Goal: Information Seeking & Learning: Learn about a topic

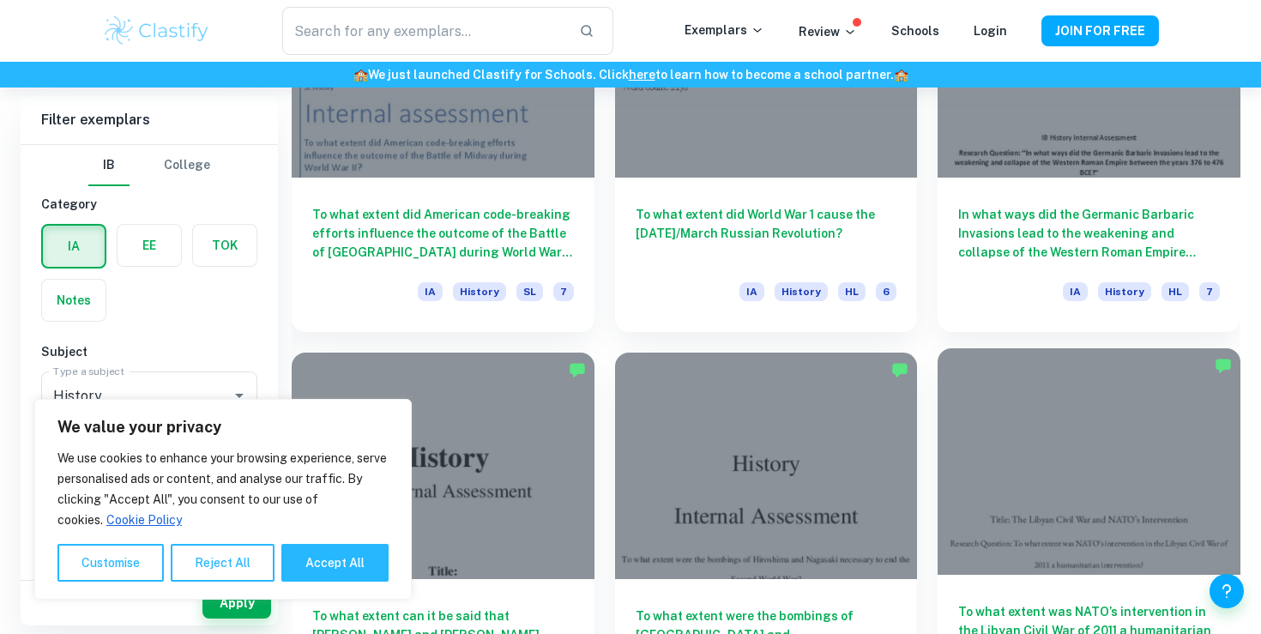
scroll to position [1688, 0]
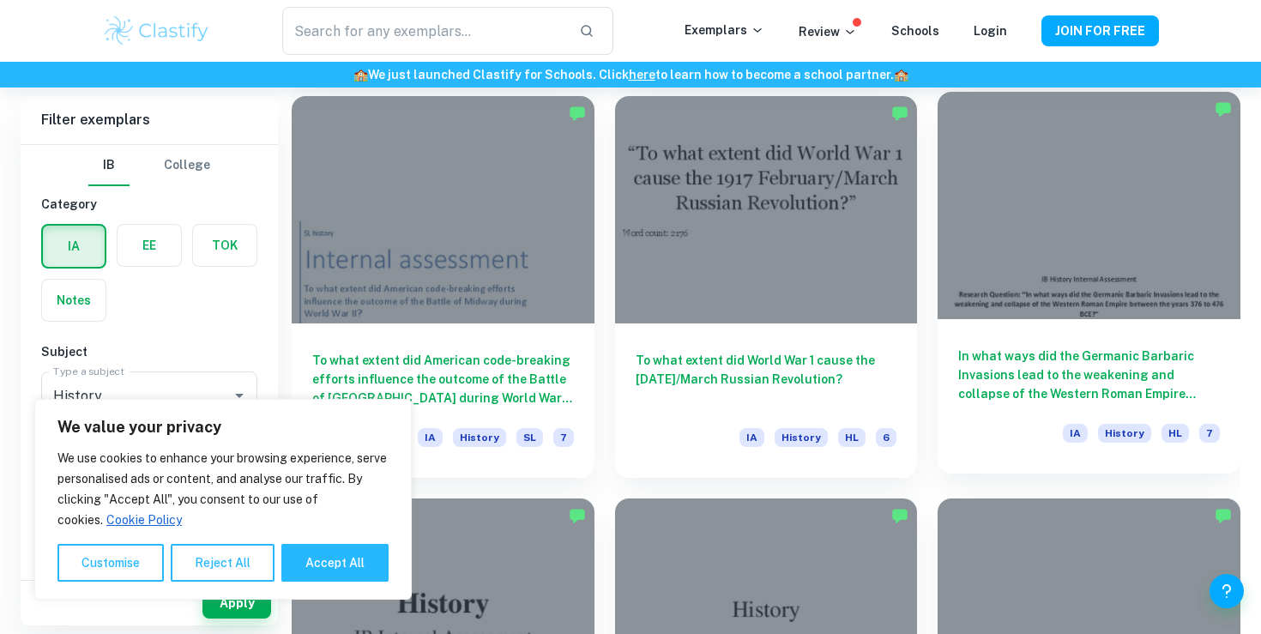
click at [1088, 352] on h6 "In what ways did the Germanic Barbaric Invasions lead to the weakening and coll…" at bounding box center [1089, 375] width 262 height 57
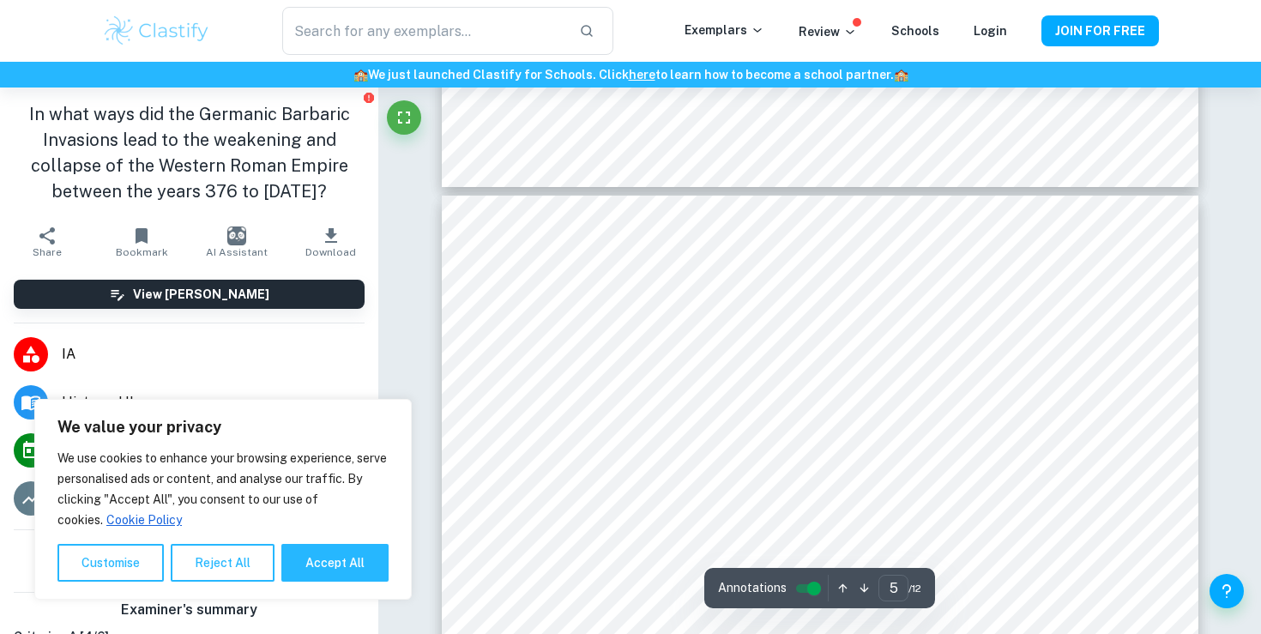
scroll to position [4469, 0]
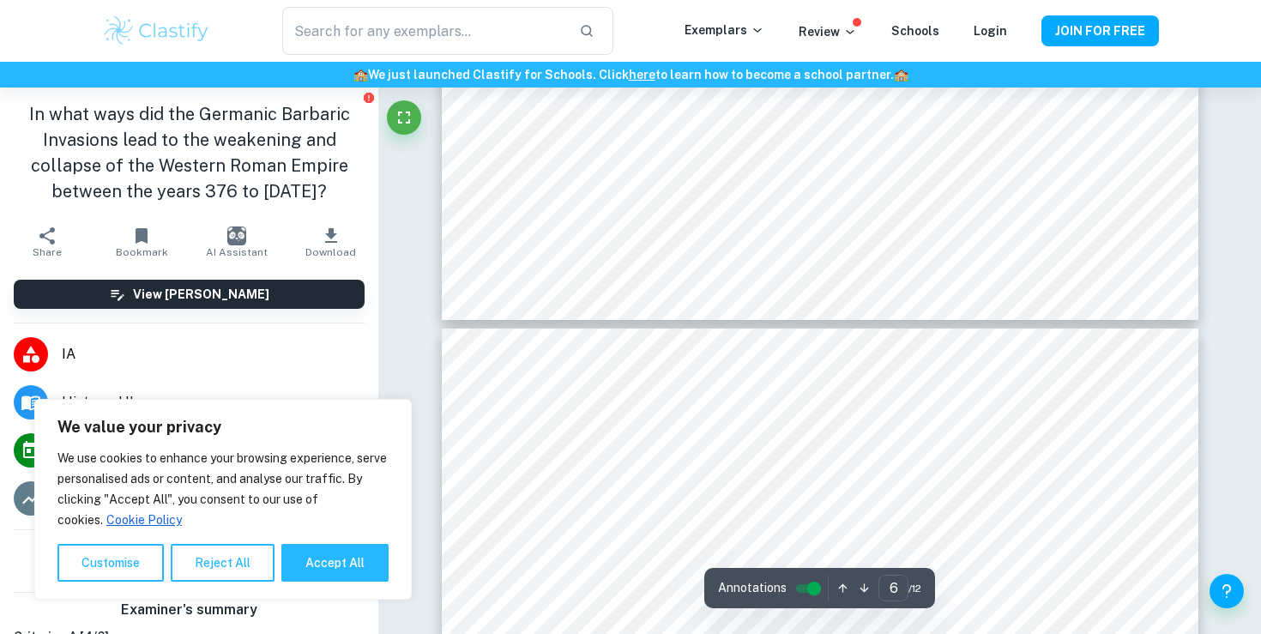
type input "7"
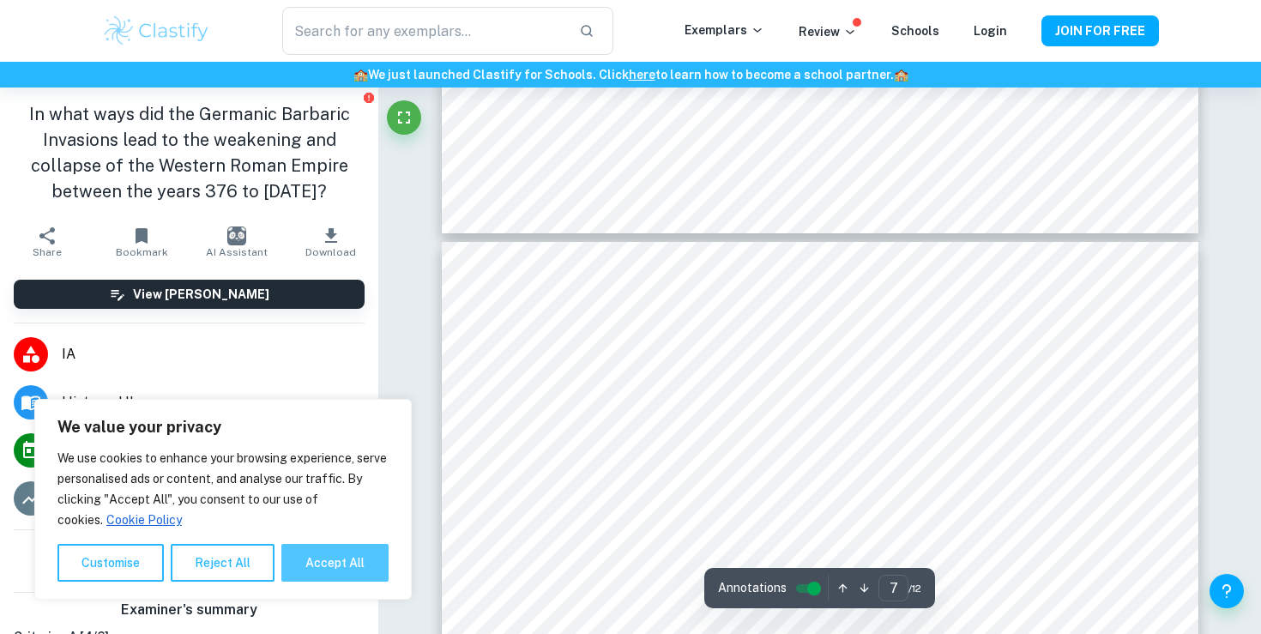
click at [321, 577] on button "Accept All" at bounding box center [334, 563] width 107 height 38
checkbox input "true"
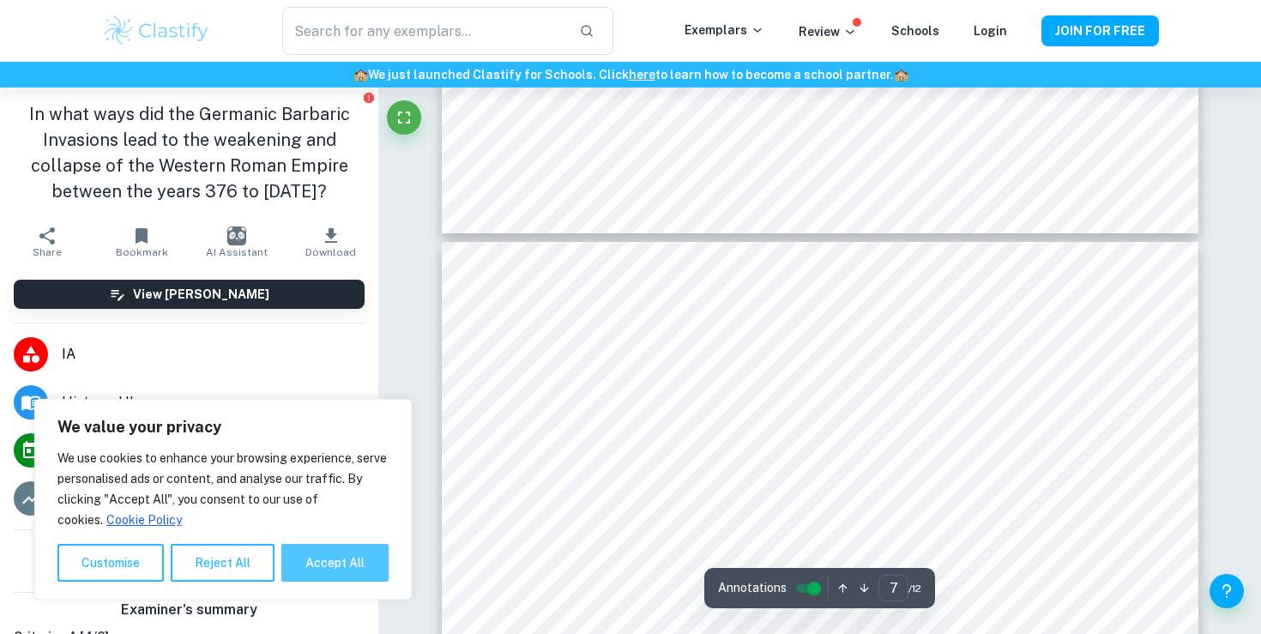
checkbox input "true"
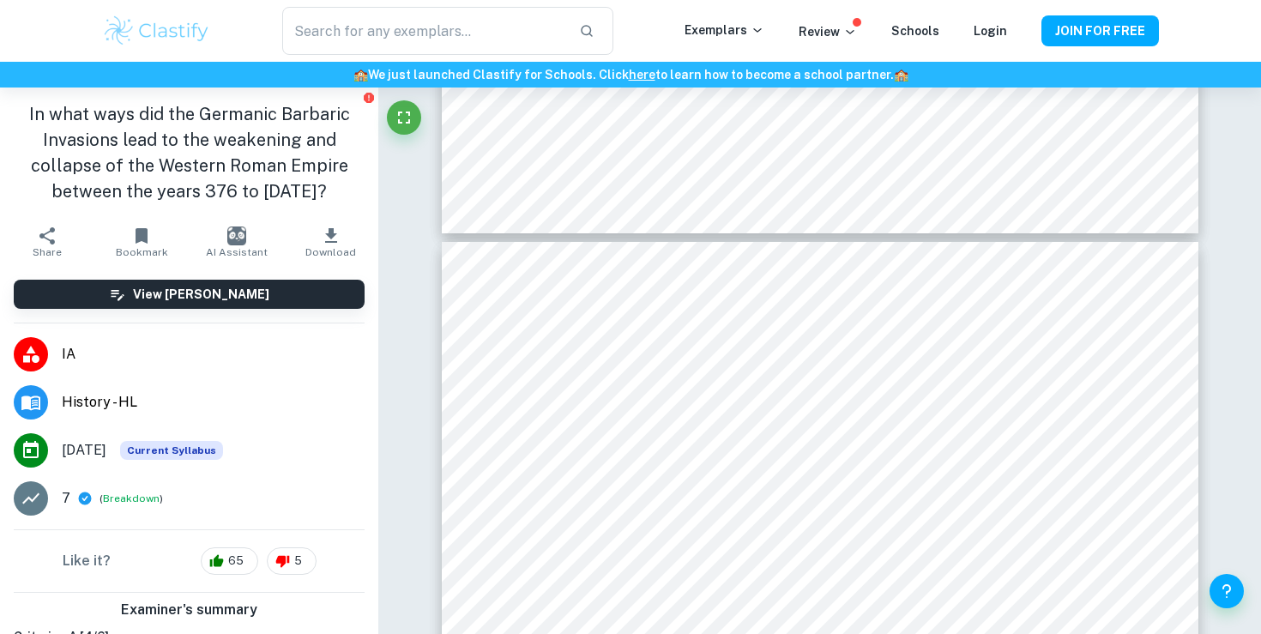
click at [113, 406] on span "History - HL" at bounding box center [213, 402] width 303 height 21
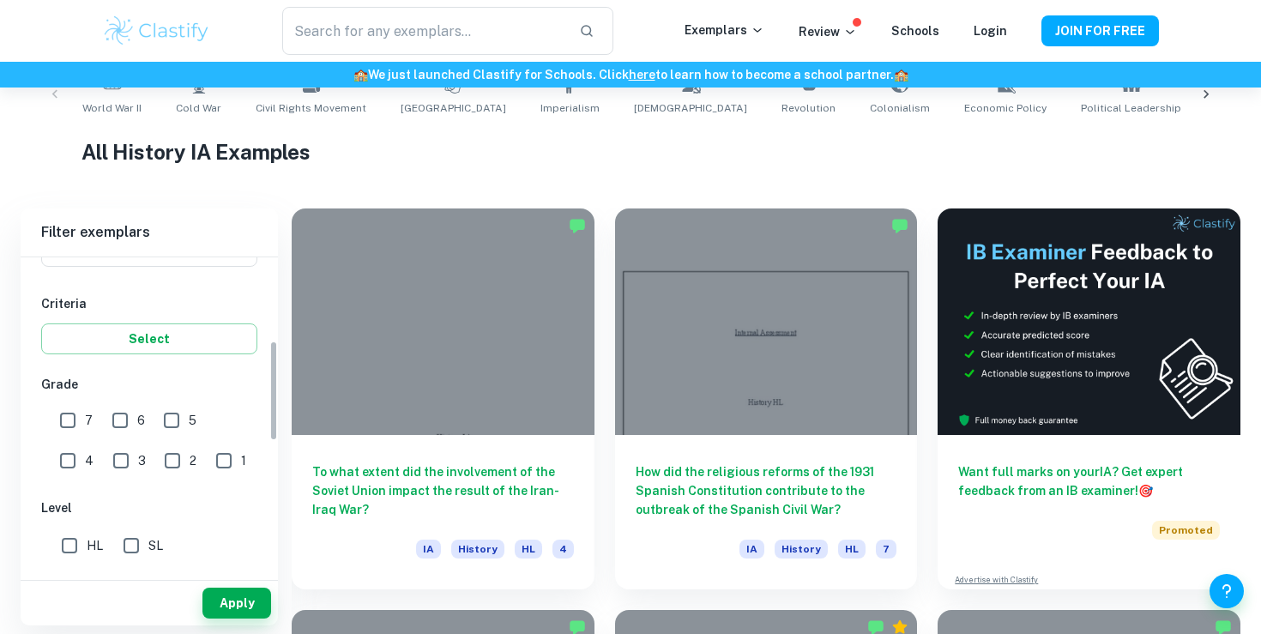
scroll to position [271, 0]
click at [69, 413] on input "7" at bounding box center [68, 414] width 34 height 34
checkbox input "true"
click at [130, 535] on input "SL" at bounding box center [131, 539] width 34 height 34
checkbox input "true"
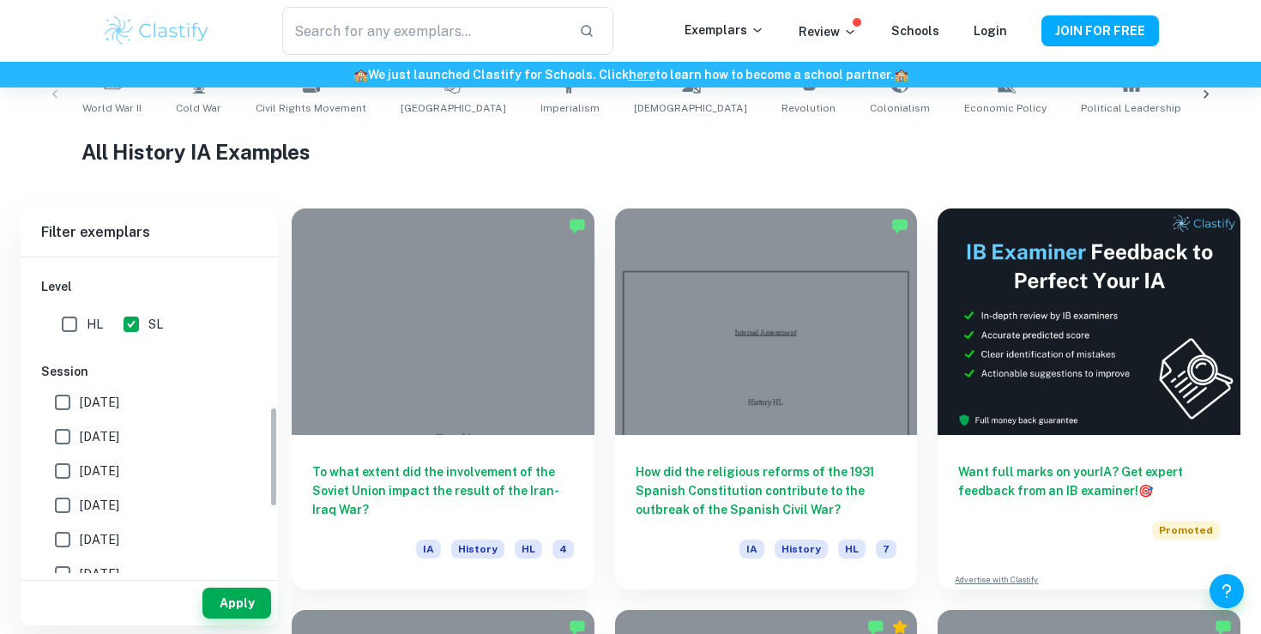
scroll to position [487, 0]
click at [57, 402] on input "[DATE]" at bounding box center [62, 401] width 34 height 34
click at [63, 407] on input "[DATE]" at bounding box center [62, 401] width 34 height 34
checkbox input "false"
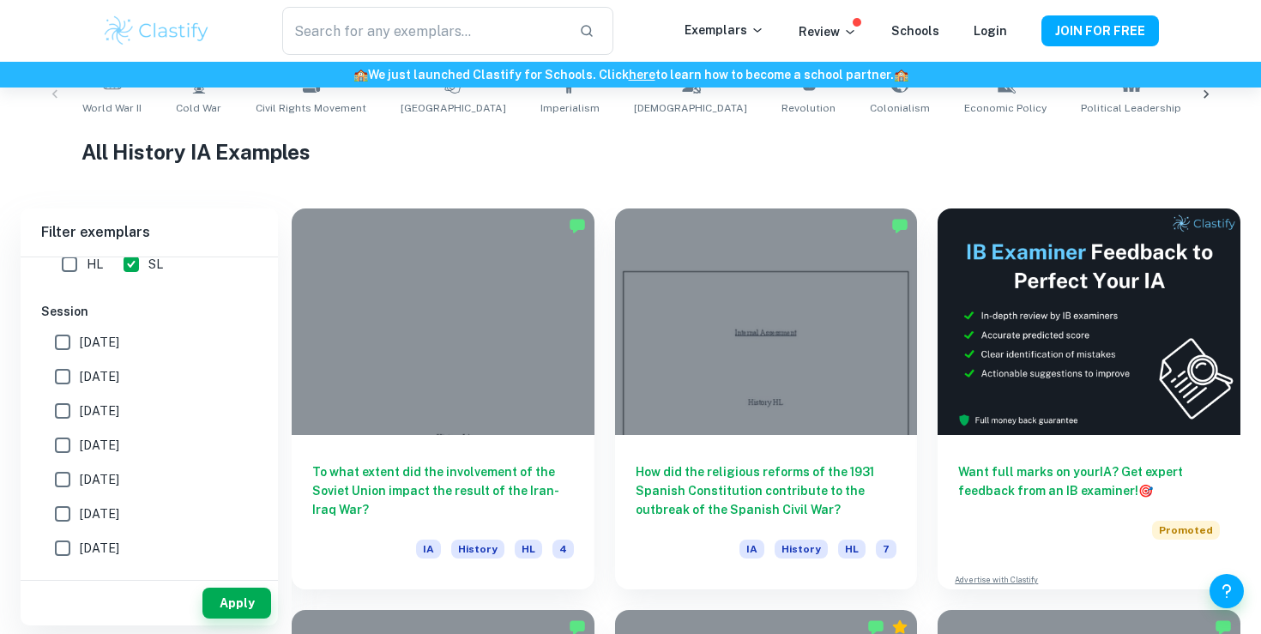
click at [57, 400] on input "[DATE]" at bounding box center [62, 411] width 34 height 34
checkbox input "true"
click at [54, 381] on input "[DATE]" at bounding box center [62, 376] width 34 height 34
checkbox input "true"
click at [57, 440] on input "[DATE]" at bounding box center [62, 445] width 34 height 34
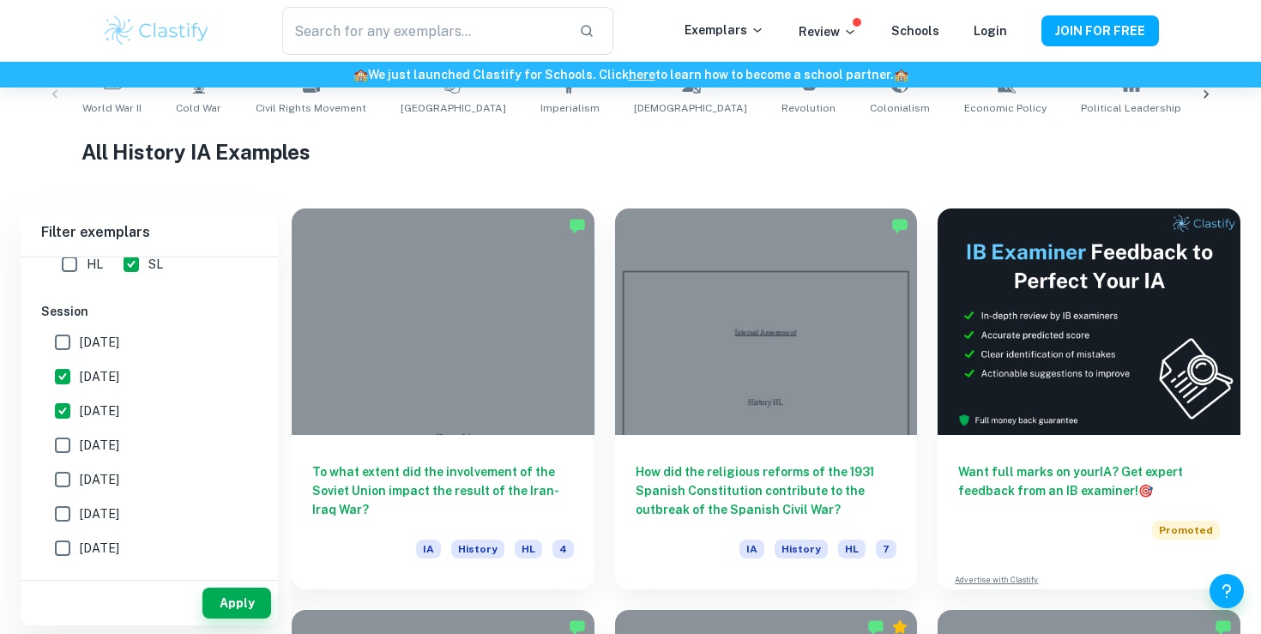
checkbox input "true"
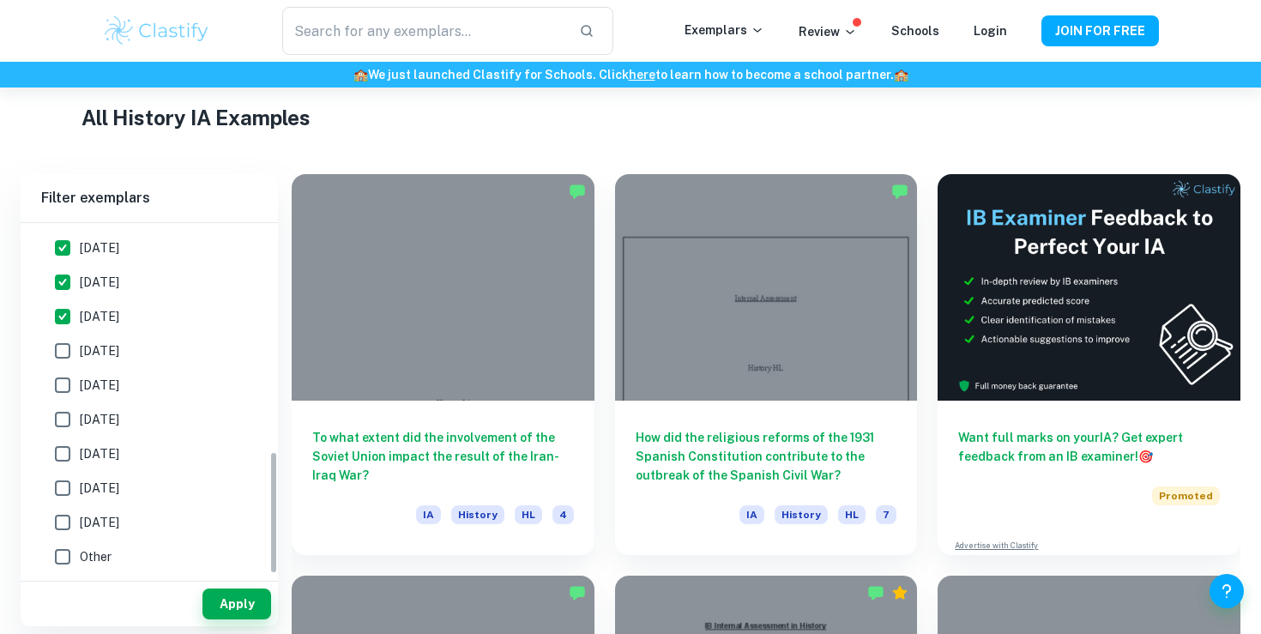
scroll to position [641, 0]
click at [59, 513] on input "[DATE]" at bounding box center [62, 521] width 34 height 34
checkbox input "true"
click at [59, 486] on input "[DATE]" at bounding box center [62, 487] width 34 height 34
checkbox input "true"
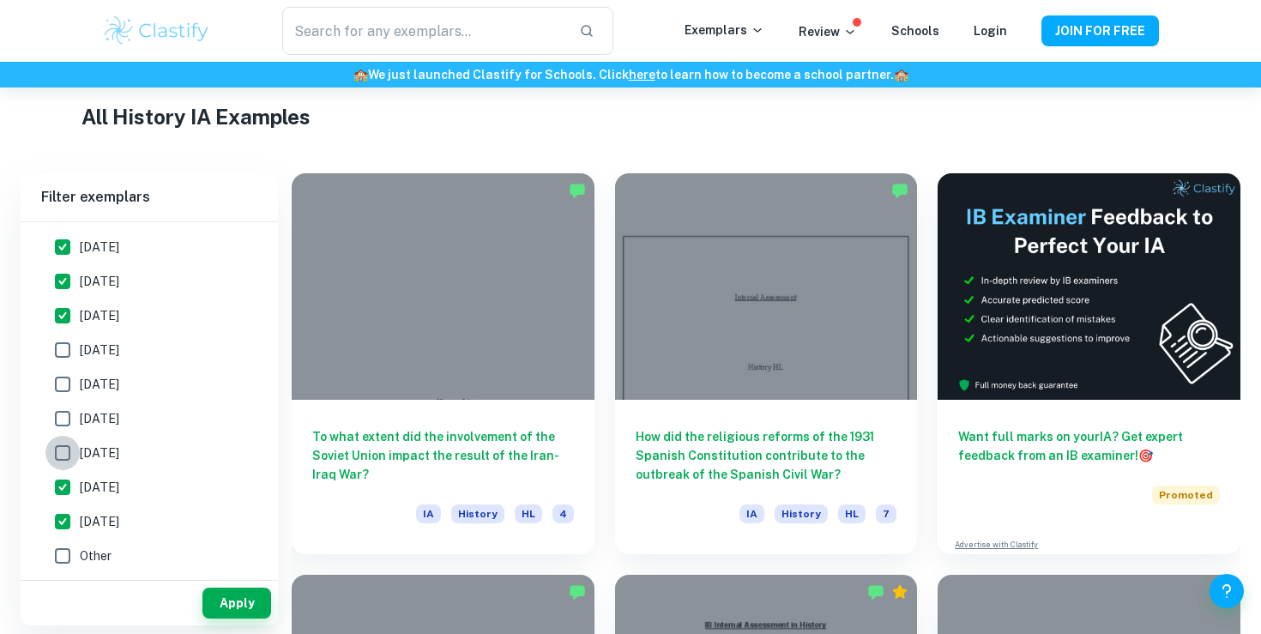
click at [60, 442] on input "[DATE]" at bounding box center [62, 453] width 34 height 34
checkbox input "true"
click at [61, 406] on input "[DATE]" at bounding box center [62, 419] width 34 height 34
checkbox input "true"
click at [61, 381] on input "[DATE]" at bounding box center [62, 384] width 34 height 34
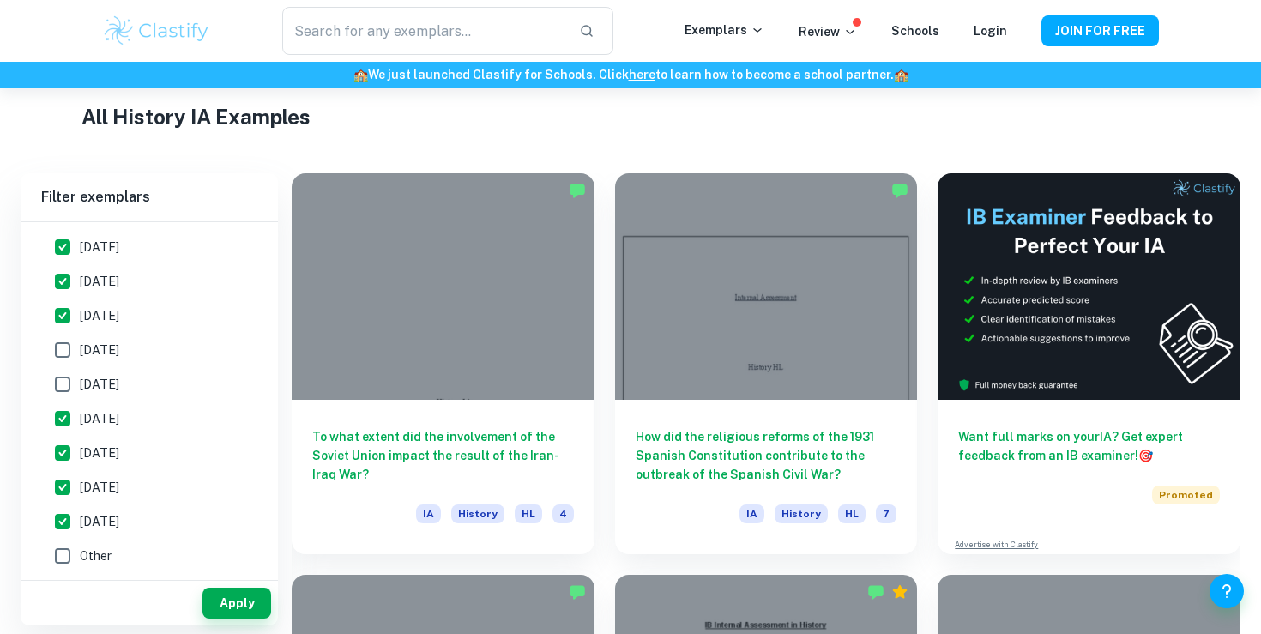
checkbox input "true"
click at [61, 356] on input "[DATE]" at bounding box center [62, 350] width 34 height 34
checkbox input "true"
click at [224, 602] on button "Apply" at bounding box center [236, 603] width 69 height 31
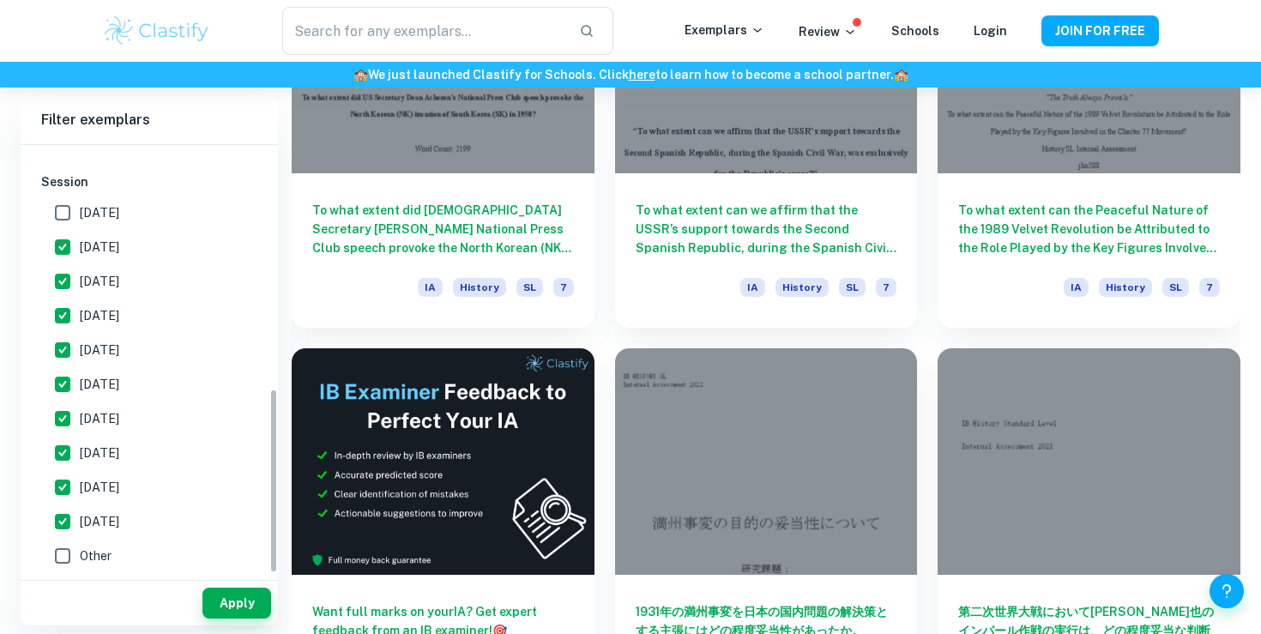
scroll to position [0, 0]
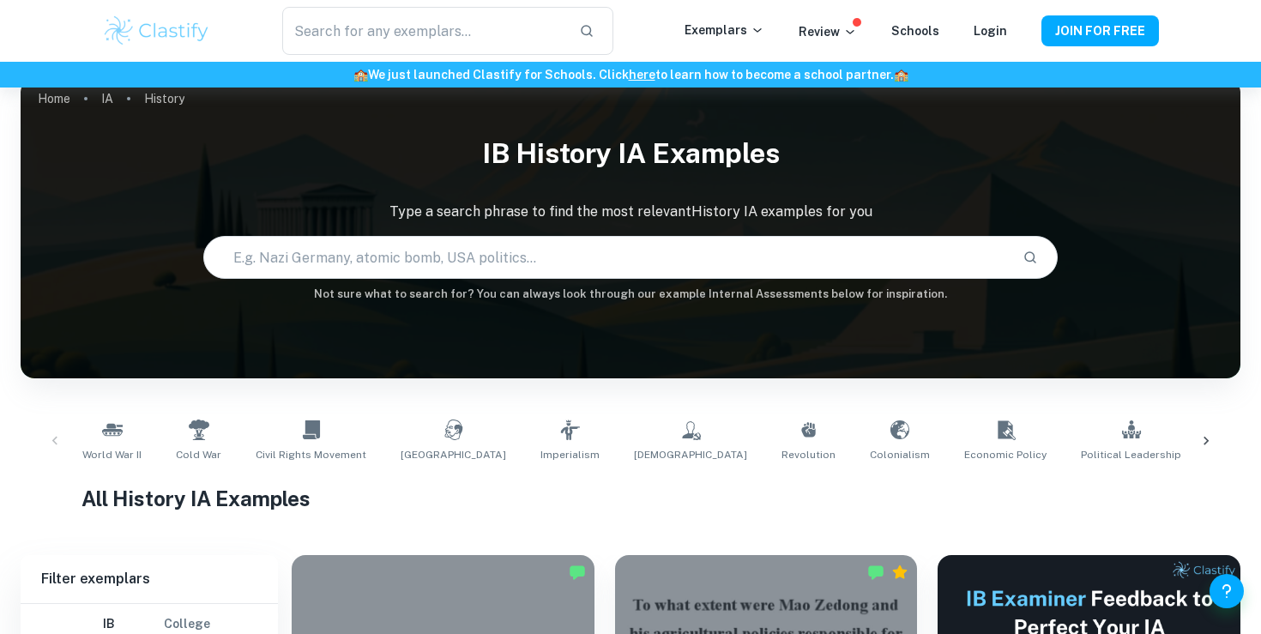
click at [1209, 444] on icon at bounding box center [1206, 440] width 17 height 17
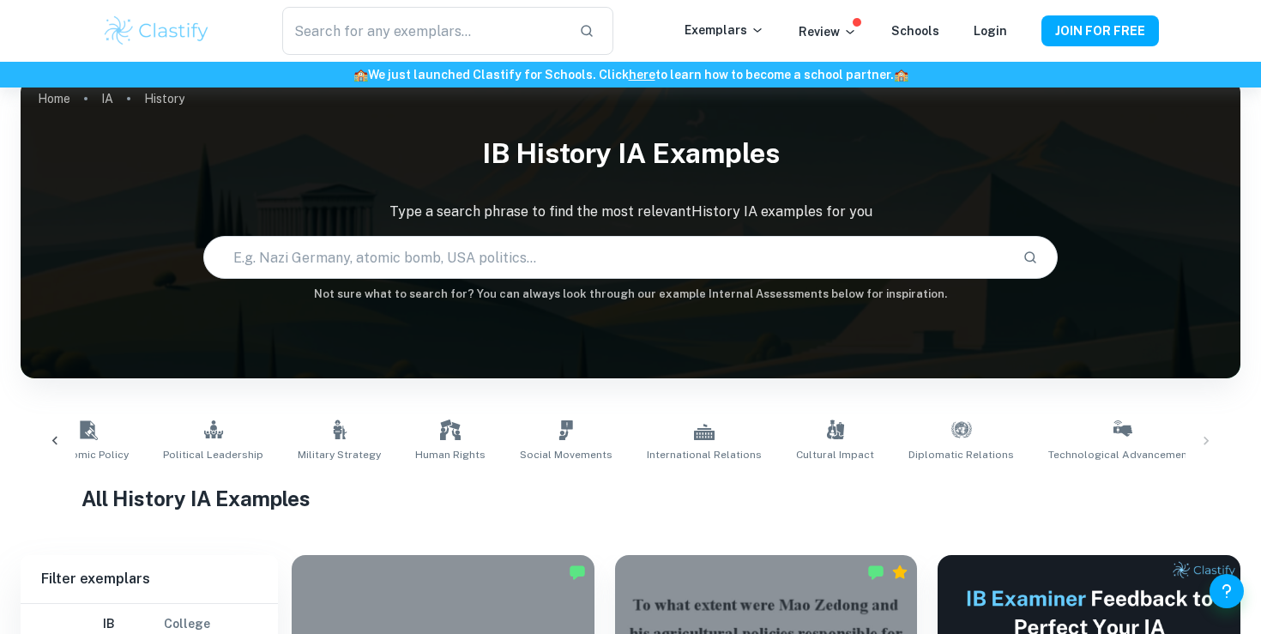
click at [782, 257] on input "text" at bounding box center [606, 257] width 804 height 48
type input "[GEOGRAPHIC_DATA]"
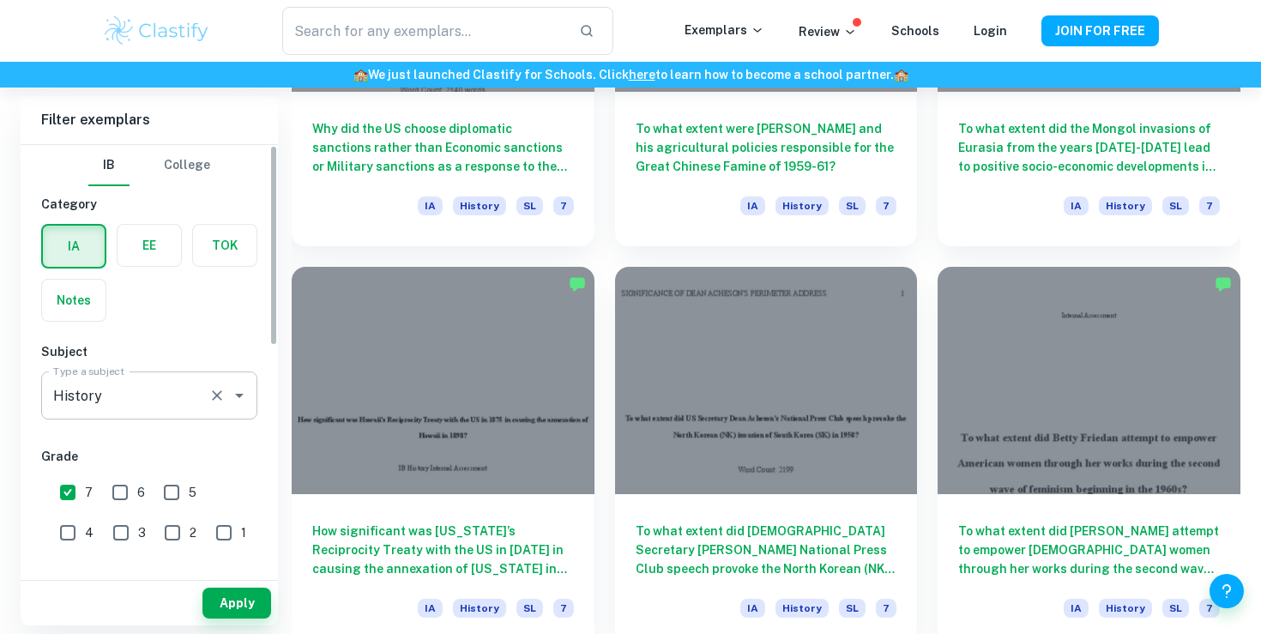
click at [128, 378] on div "History Type a subject" at bounding box center [149, 395] width 216 height 48
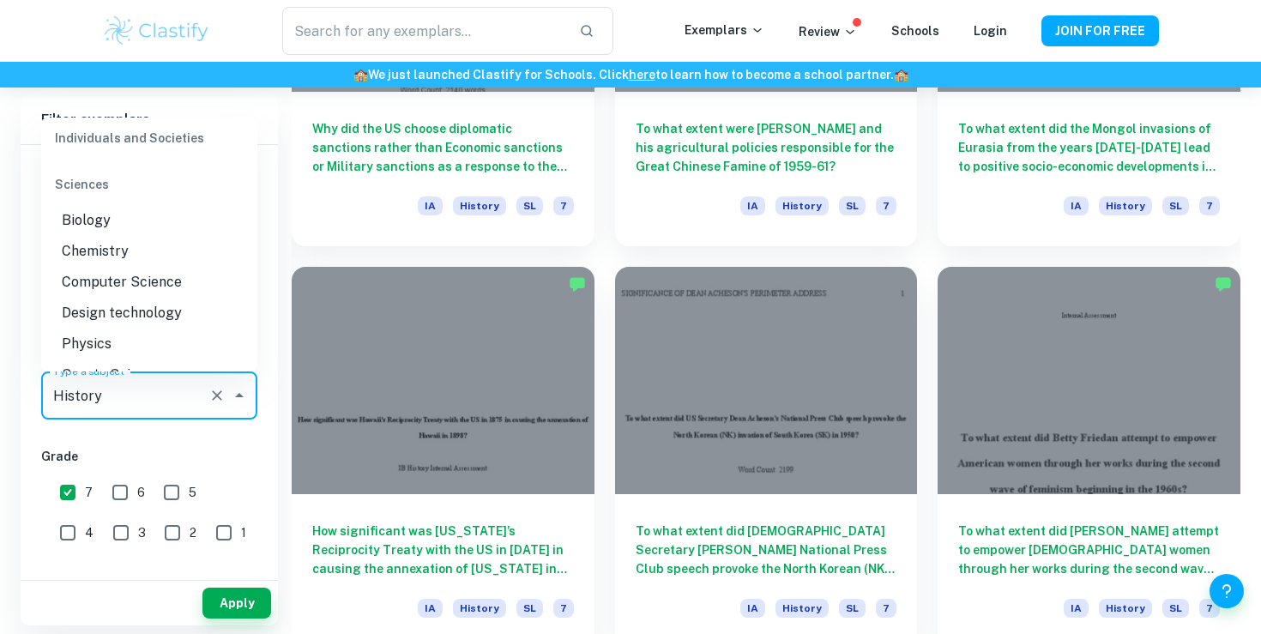
scroll to position [2072, 0]
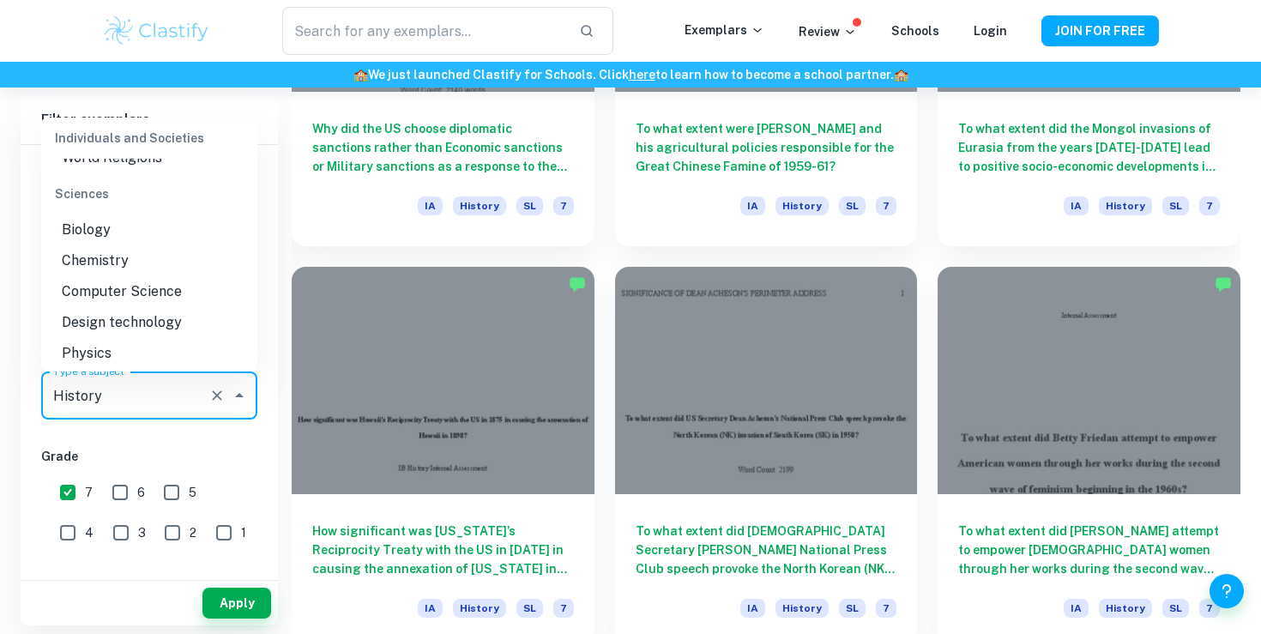
click at [80, 214] on li "Biology" at bounding box center [149, 229] width 216 height 31
type input "Biology"
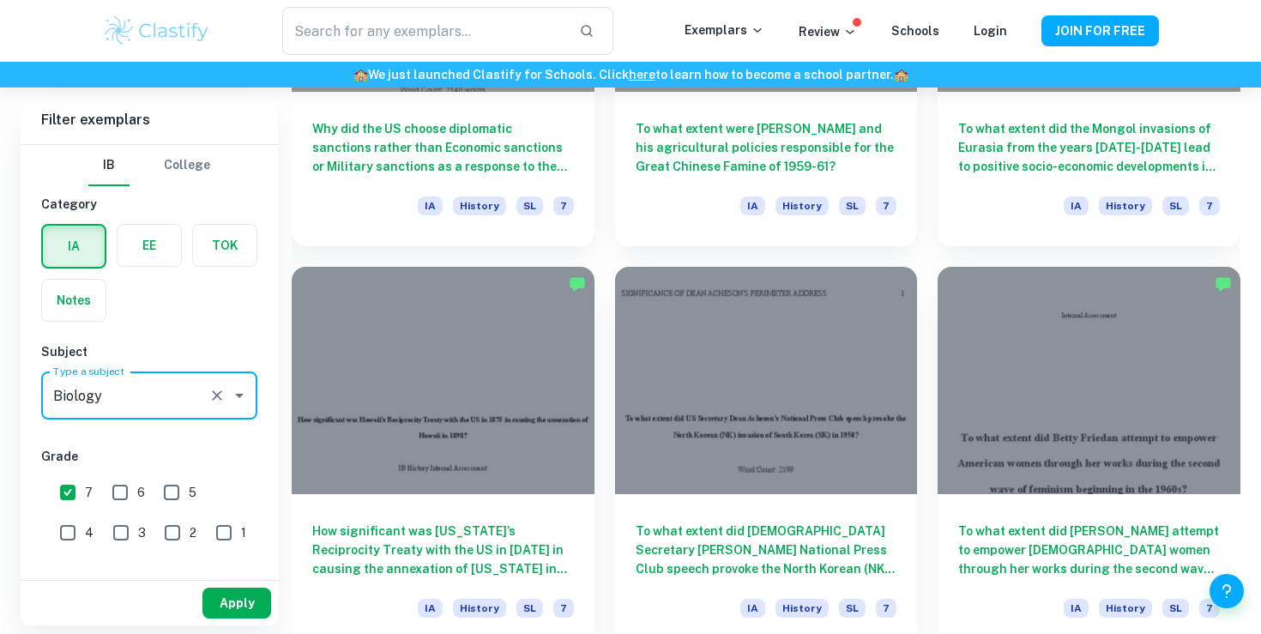
click at [232, 608] on button "Apply" at bounding box center [236, 603] width 69 height 31
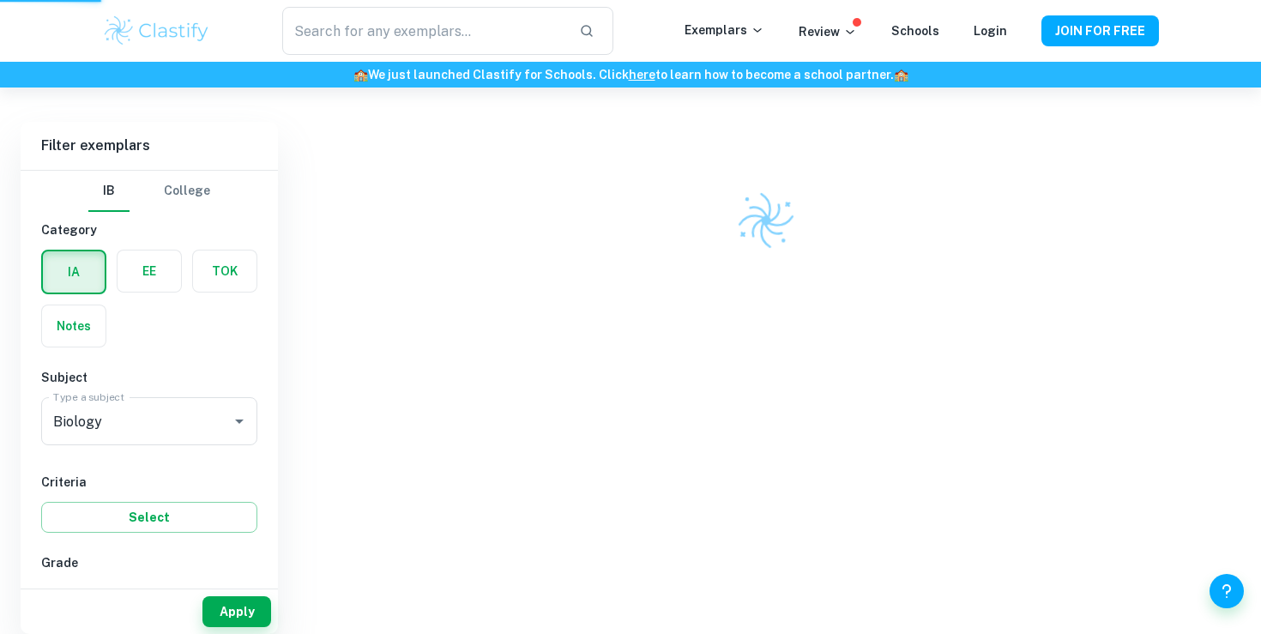
scroll to position [422, 0]
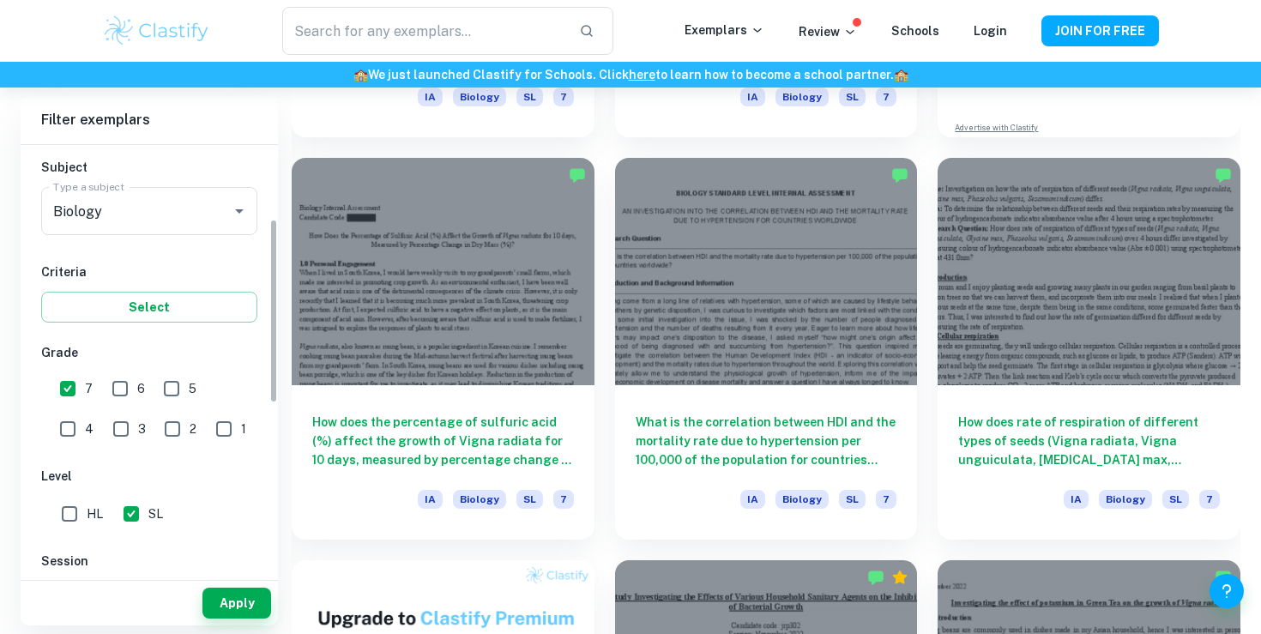
scroll to position [214, 0]
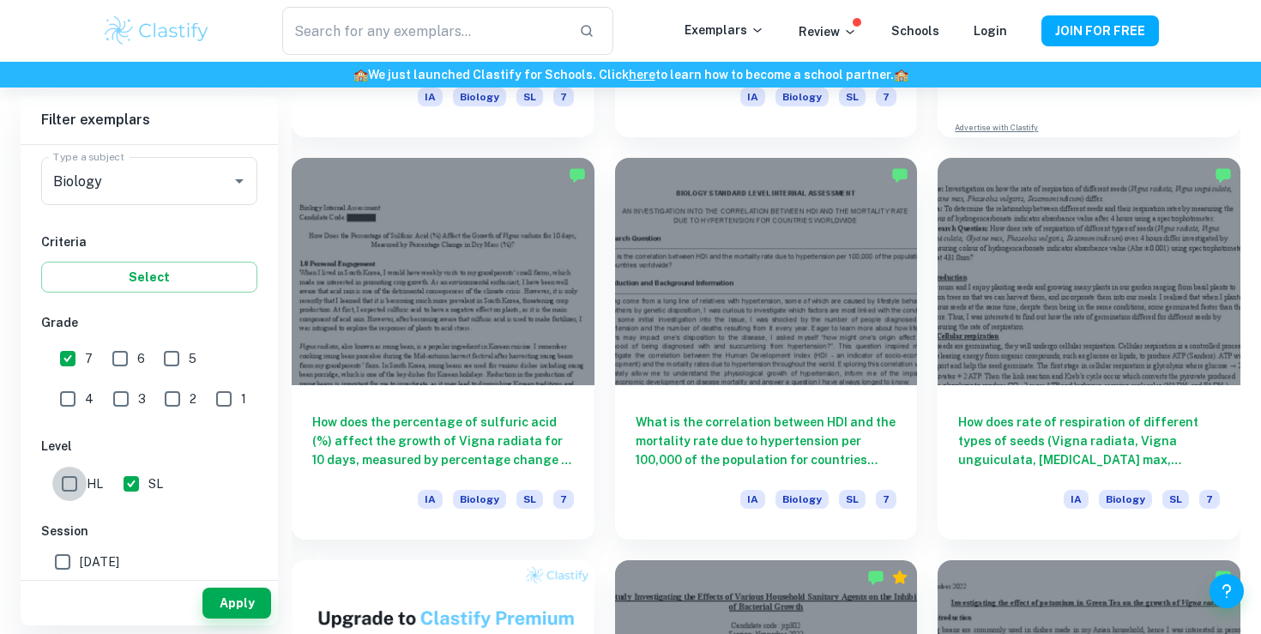
click at [70, 478] on input "HL" at bounding box center [69, 484] width 34 height 34
checkbox input "true"
click at [136, 479] on input "SL" at bounding box center [131, 484] width 34 height 34
checkbox input "false"
click at [226, 597] on button "Apply" at bounding box center [236, 603] width 69 height 31
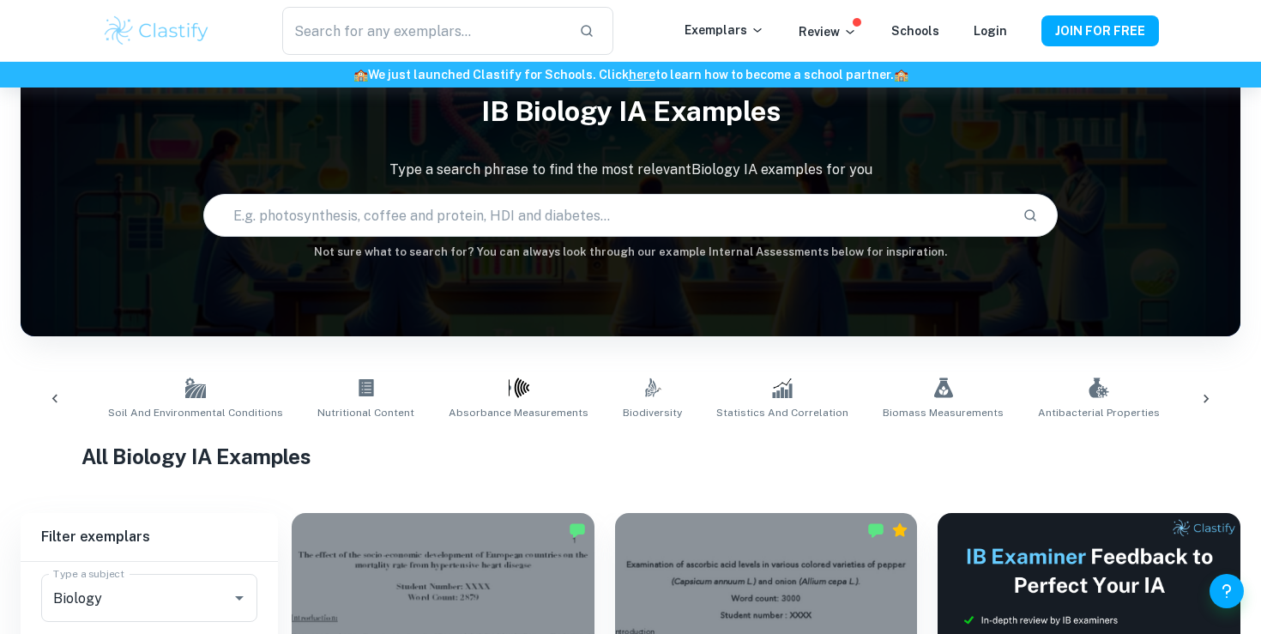
scroll to position [0, 0]
